Goal: Register for event/course

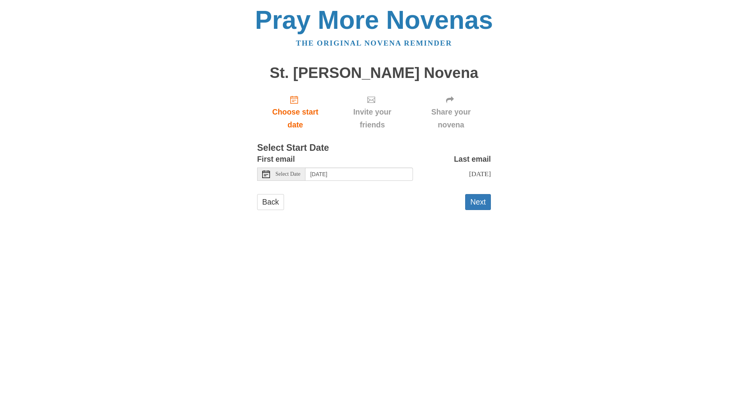
click at [300, 172] on span "Select Date" at bounding box center [287, 173] width 25 height 5
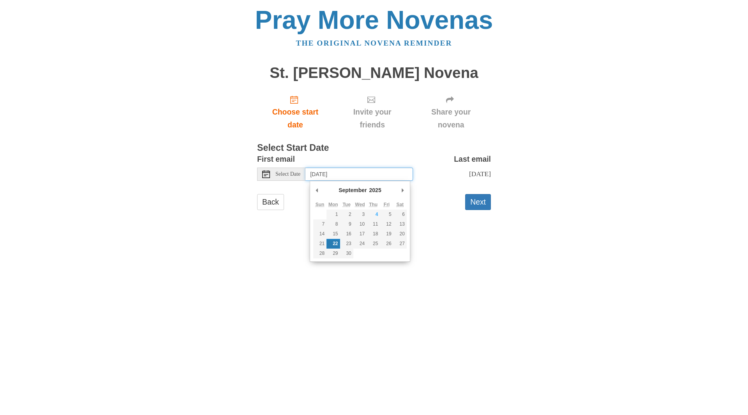
click at [327, 175] on input "Monday, September 22nd" at bounding box center [358, 173] width 107 height 13
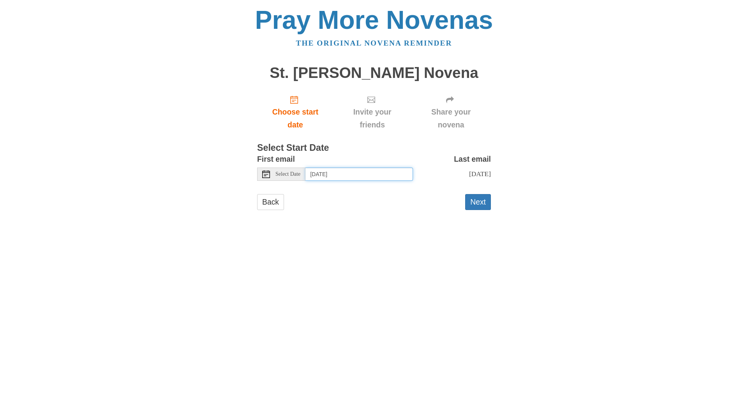
click at [410, 178] on input "Sunday, September 21st" at bounding box center [358, 173] width 107 height 13
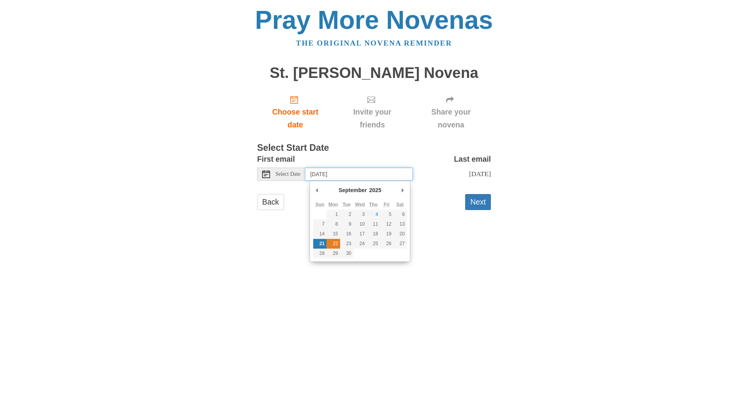
type input "Monday, September 22nd"
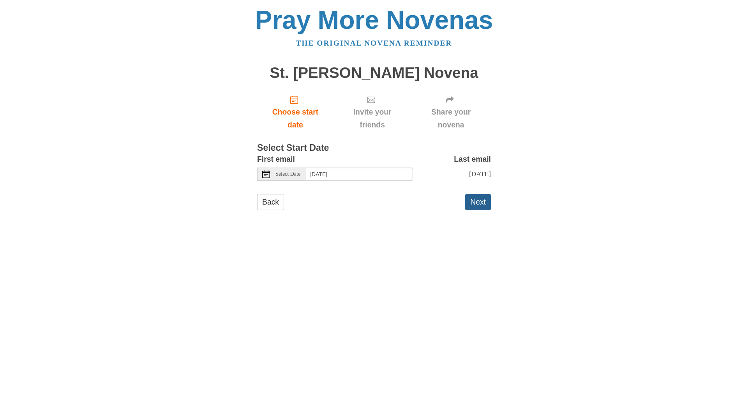
click at [482, 210] on button "Next" at bounding box center [478, 202] width 26 height 16
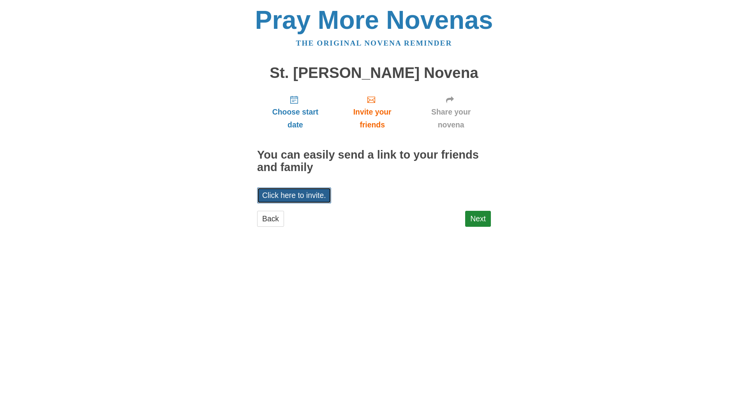
click at [302, 198] on link "Click here to invite." at bounding box center [294, 195] width 74 height 16
click at [309, 249] on html "Pray More Novenas The original novena reminder St. [PERSON_NAME] Novena Choose …" at bounding box center [374, 124] width 748 height 249
click at [488, 227] on link "Next" at bounding box center [478, 219] width 26 height 16
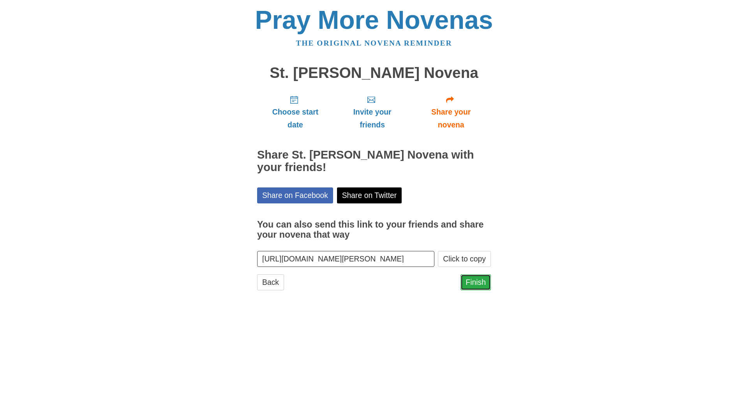
click at [472, 282] on link "Finish" at bounding box center [475, 282] width 30 height 16
